Goal: Information Seeking & Learning: Learn about a topic

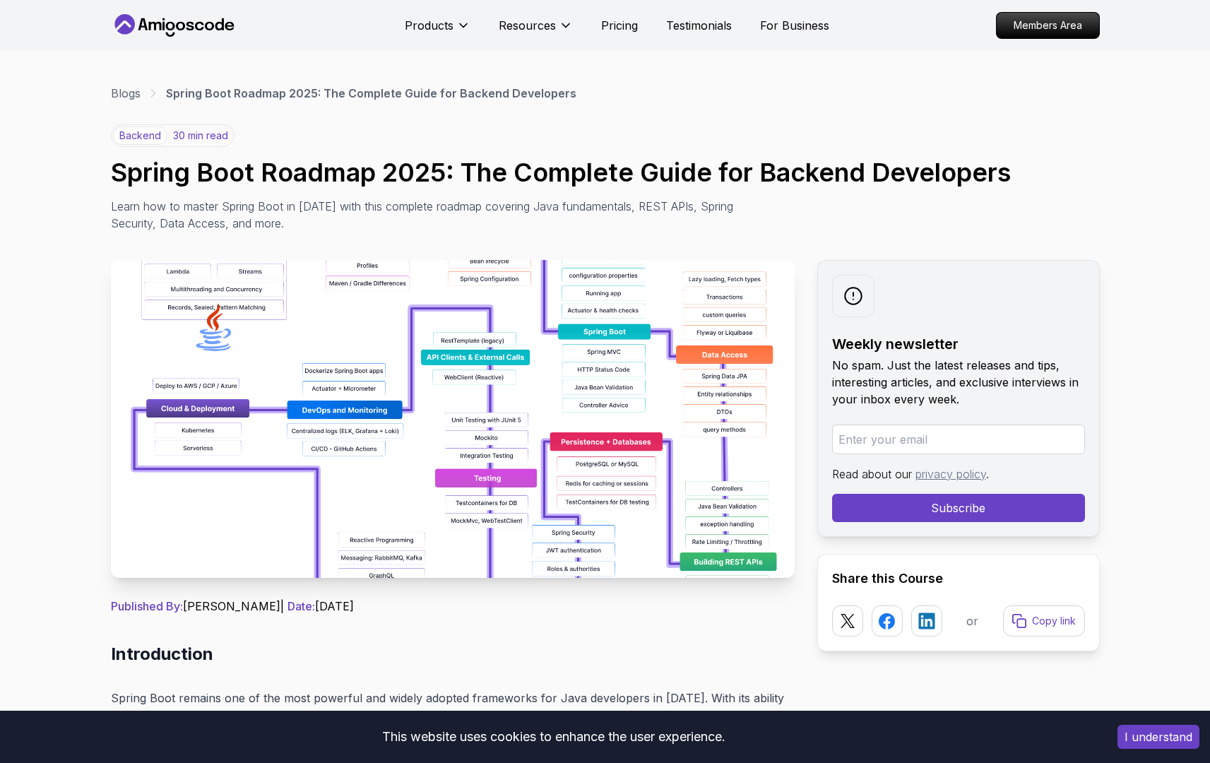
click at [353, 461] on img at bounding box center [453, 419] width 684 height 318
click at [421, 381] on img at bounding box center [453, 419] width 684 height 318
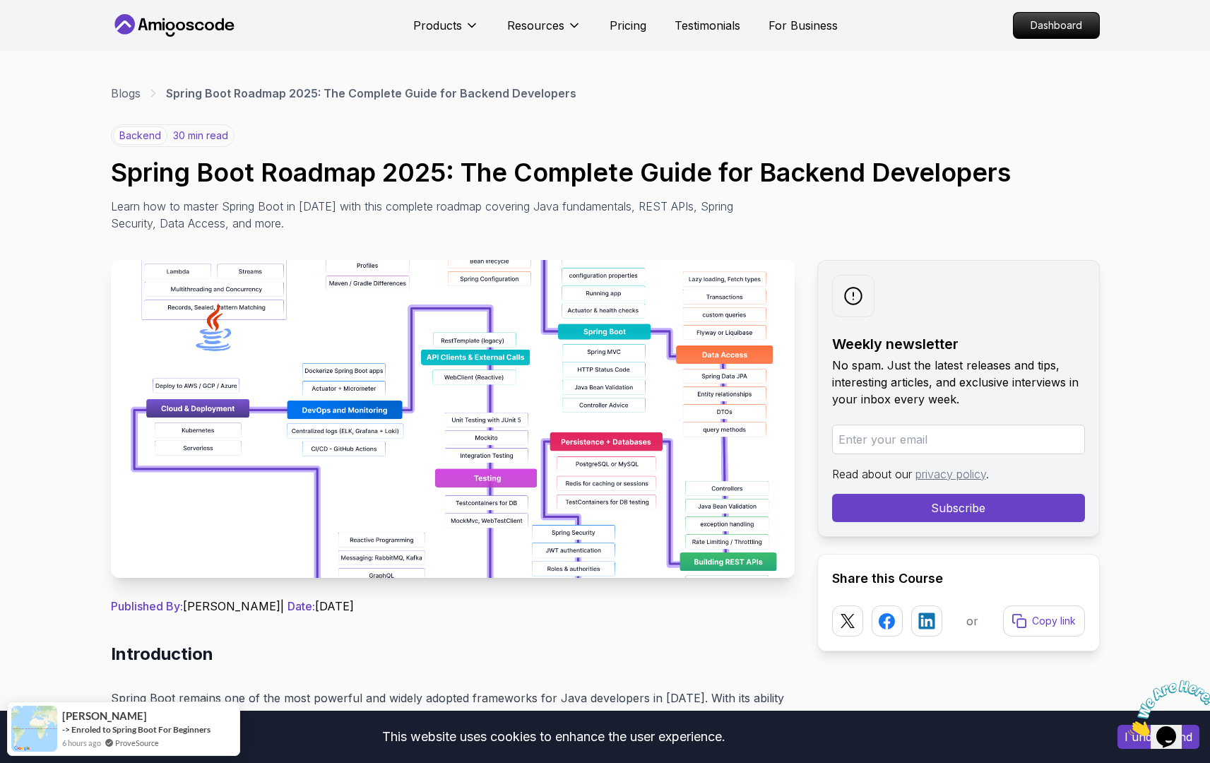
click at [449, 397] on img at bounding box center [453, 419] width 684 height 318
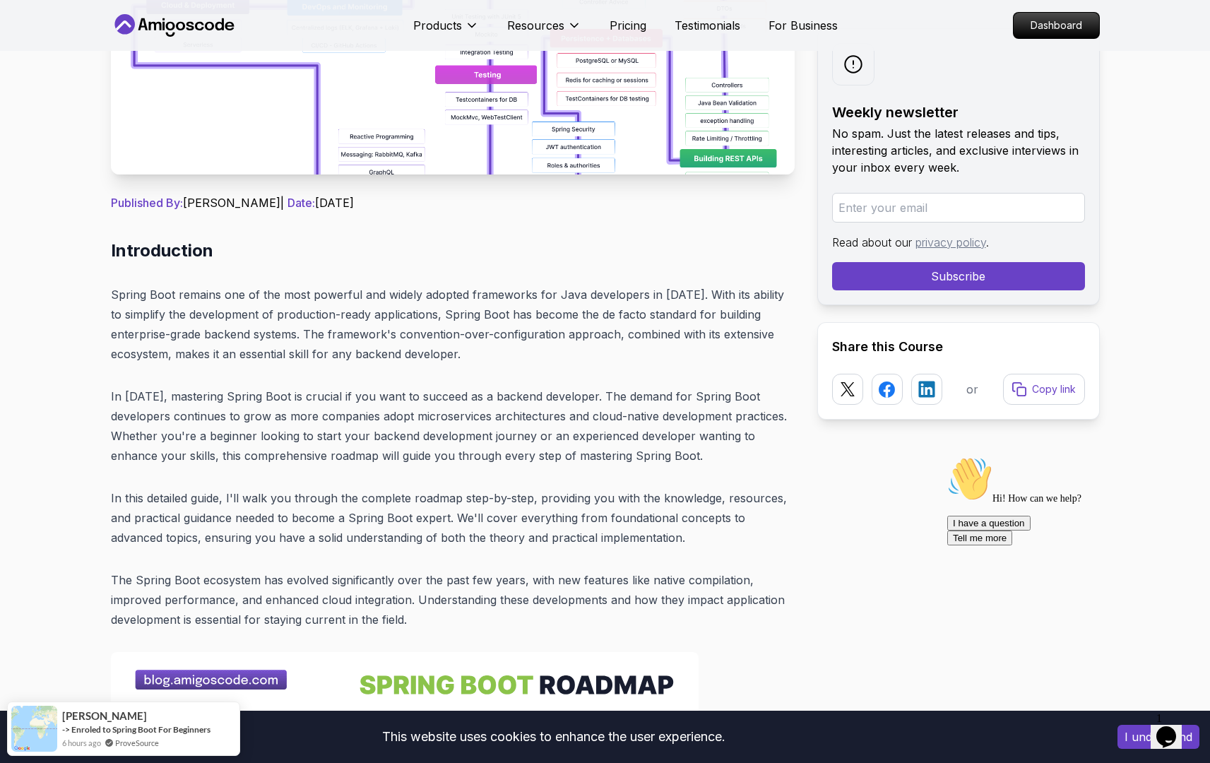
scroll to position [504, 0]
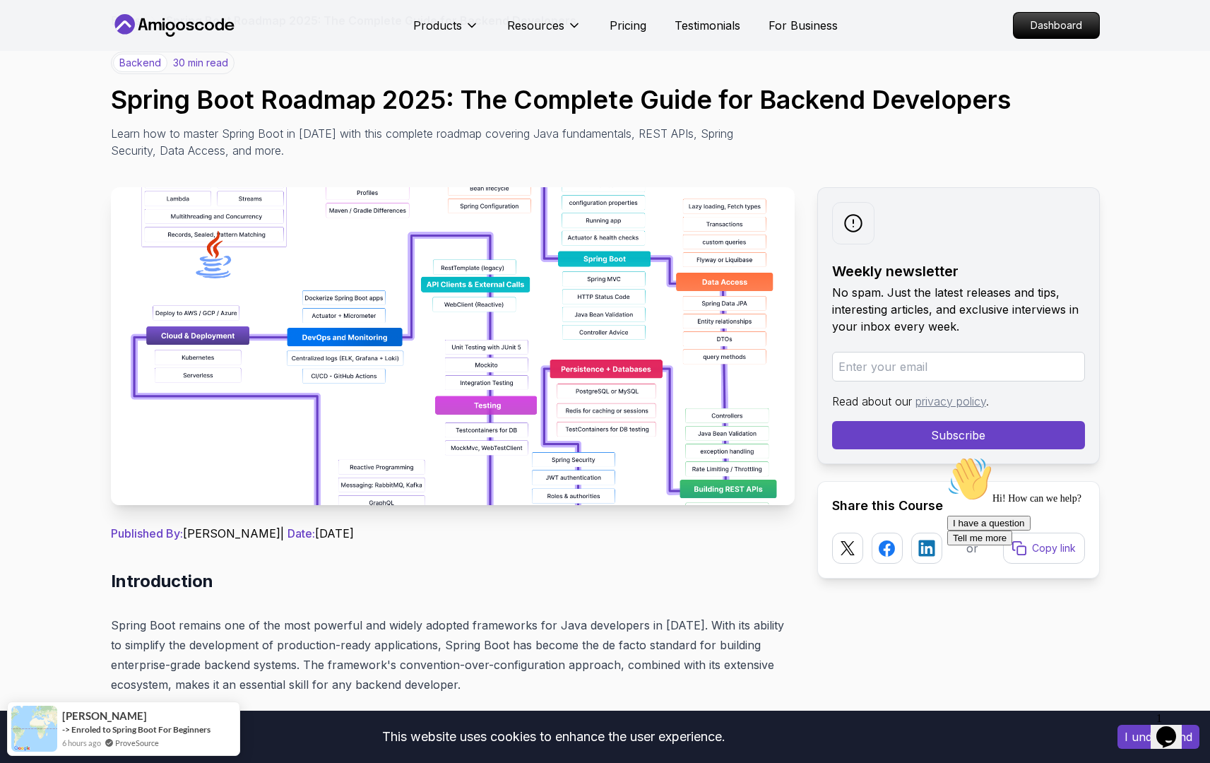
scroll to position [0, 0]
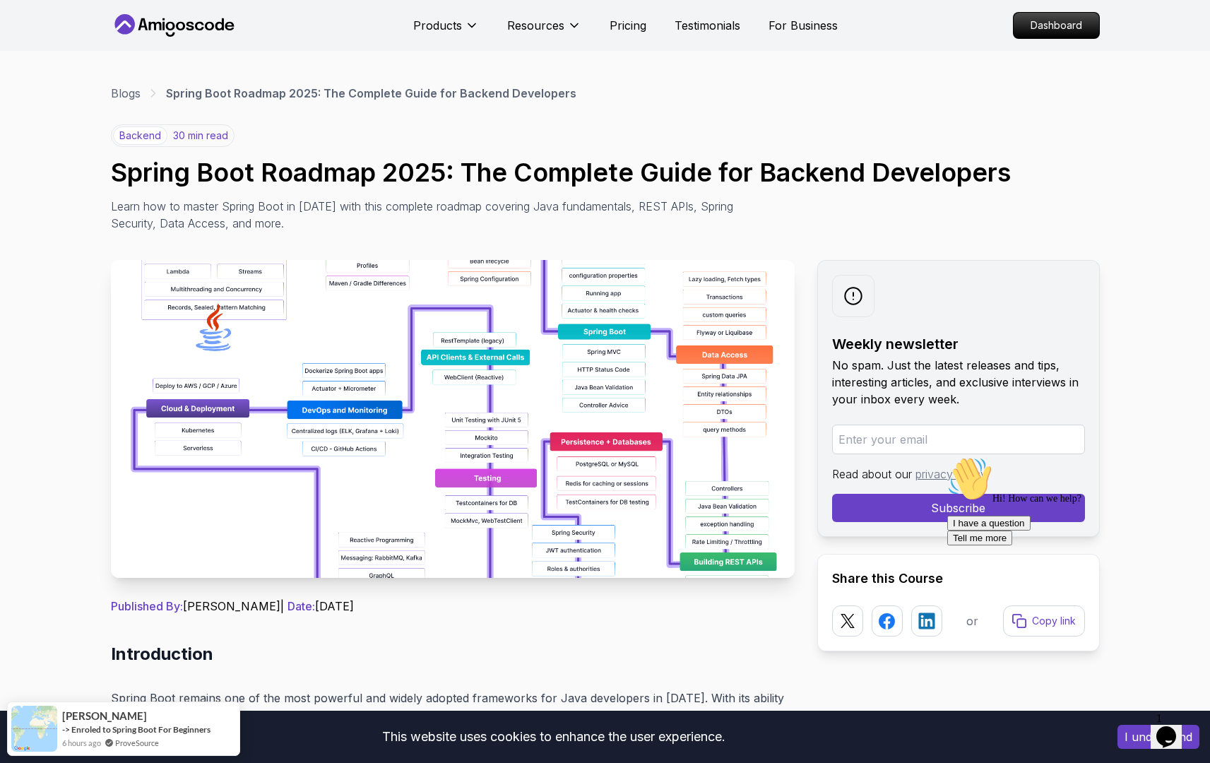
click at [375, 495] on img at bounding box center [453, 419] width 684 height 318
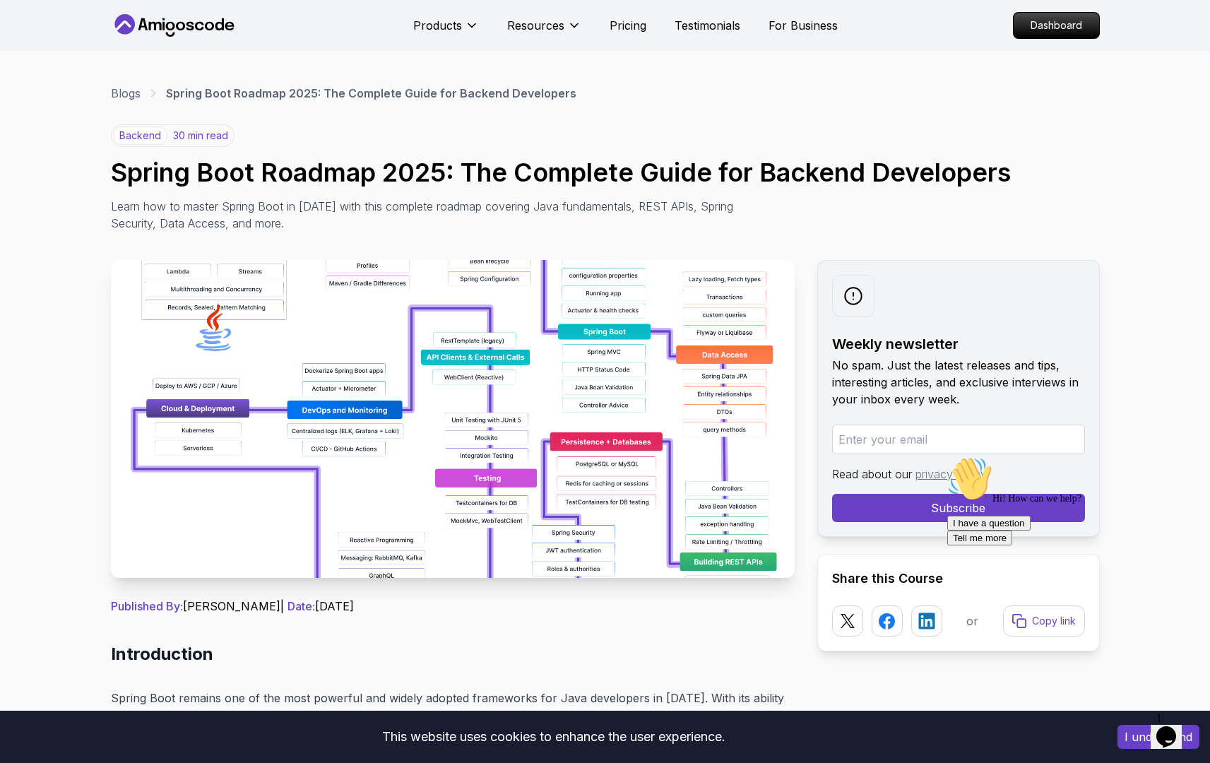
click at [386, 504] on img at bounding box center [453, 419] width 684 height 318
